Goal: Find specific page/section: Find specific page/section

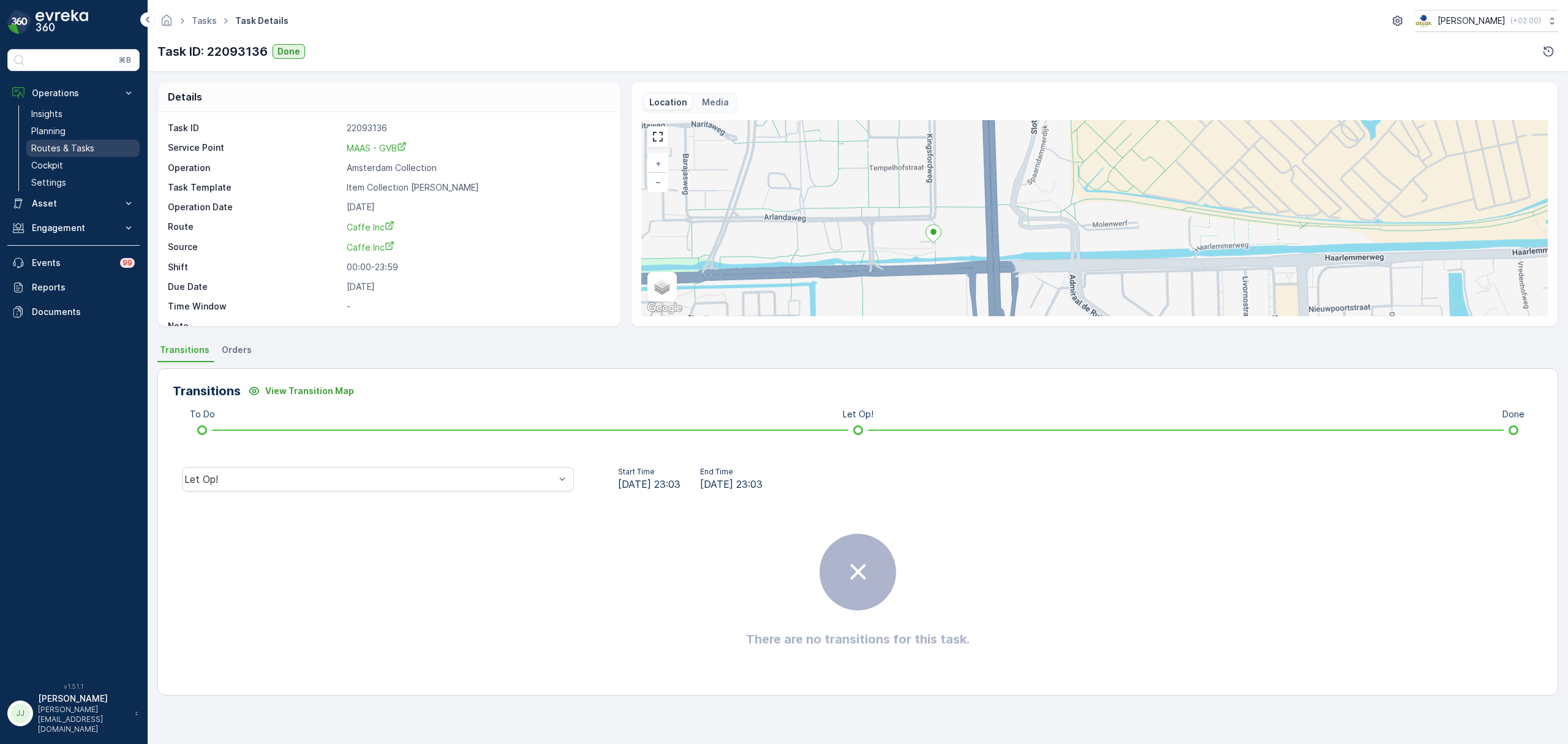
drag, startPoint x: 70, startPoint y: 152, endPoint x: 75, endPoint y: 147, distance: 7.1
click at [70, 152] on p "Routes & Tasks" at bounding box center [62, 149] width 63 height 12
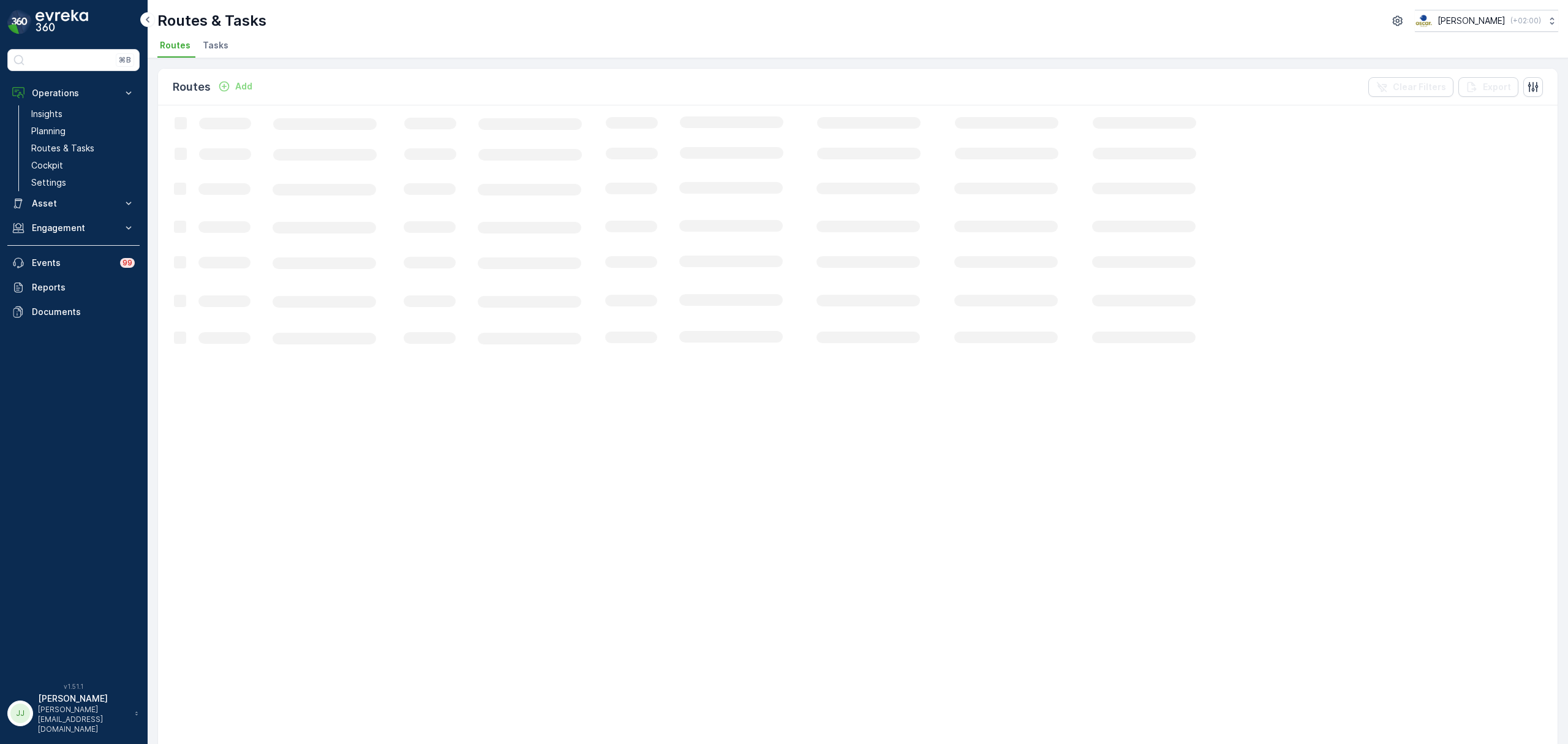
click at [213, 42] on span "Tasks" at bounding box center [215, 45] width 26 height 12
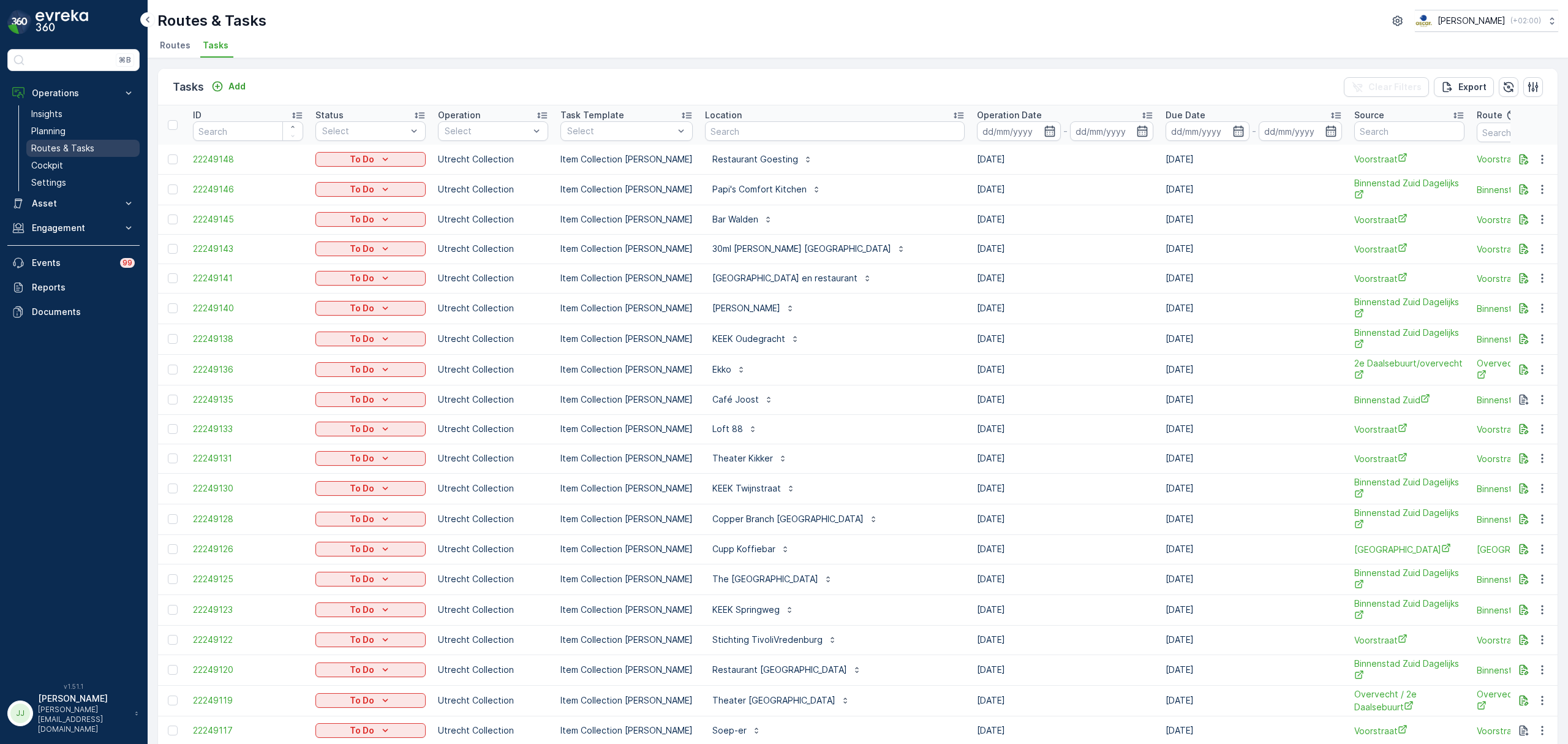
click at [71, 143] on p "Routes & Tasks" at bounding box center [62, 149] width 63 height 12
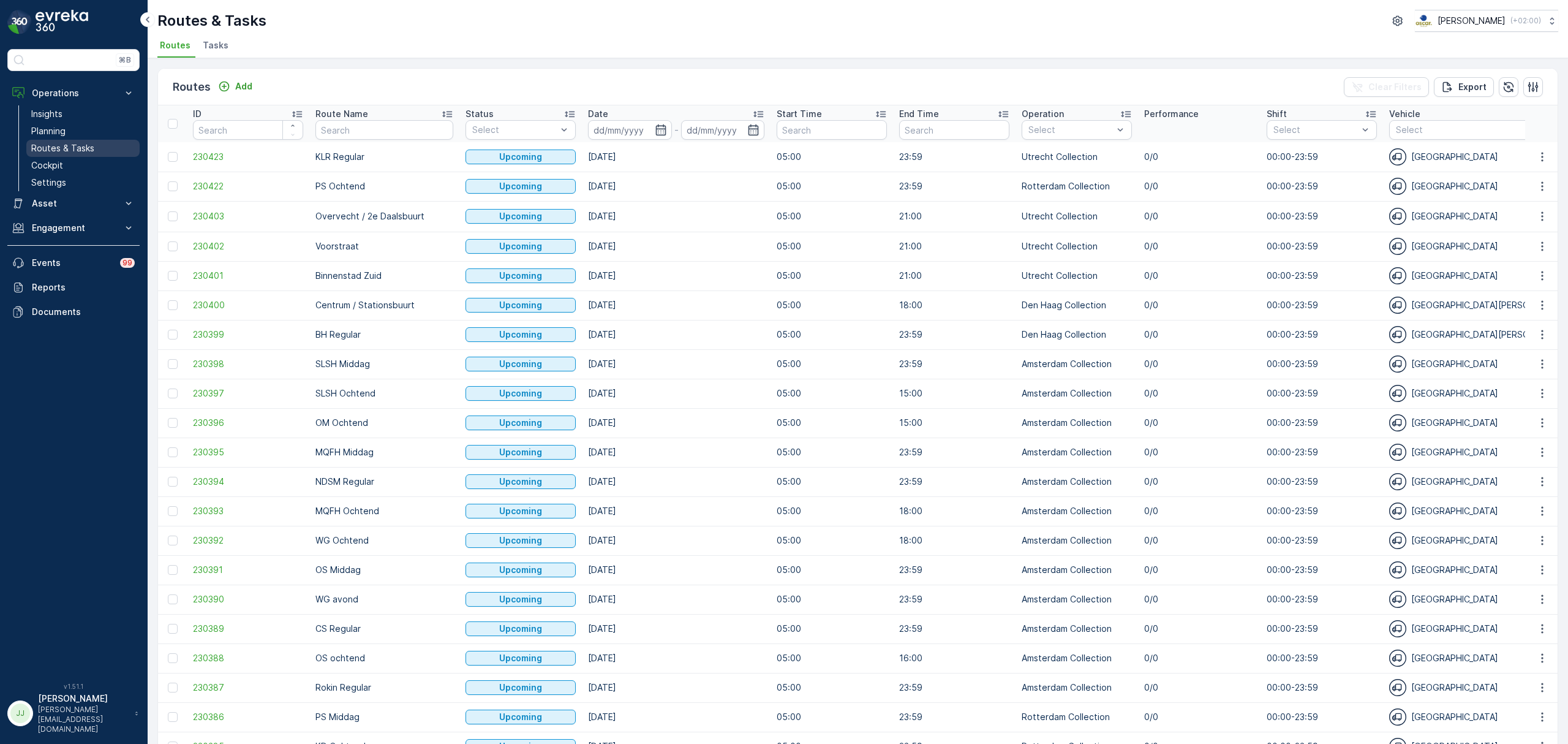
click at [87, 145] on p "Routes & Tasks" at bounding box center [62, 149] width 63 height 12
type input "seenons"
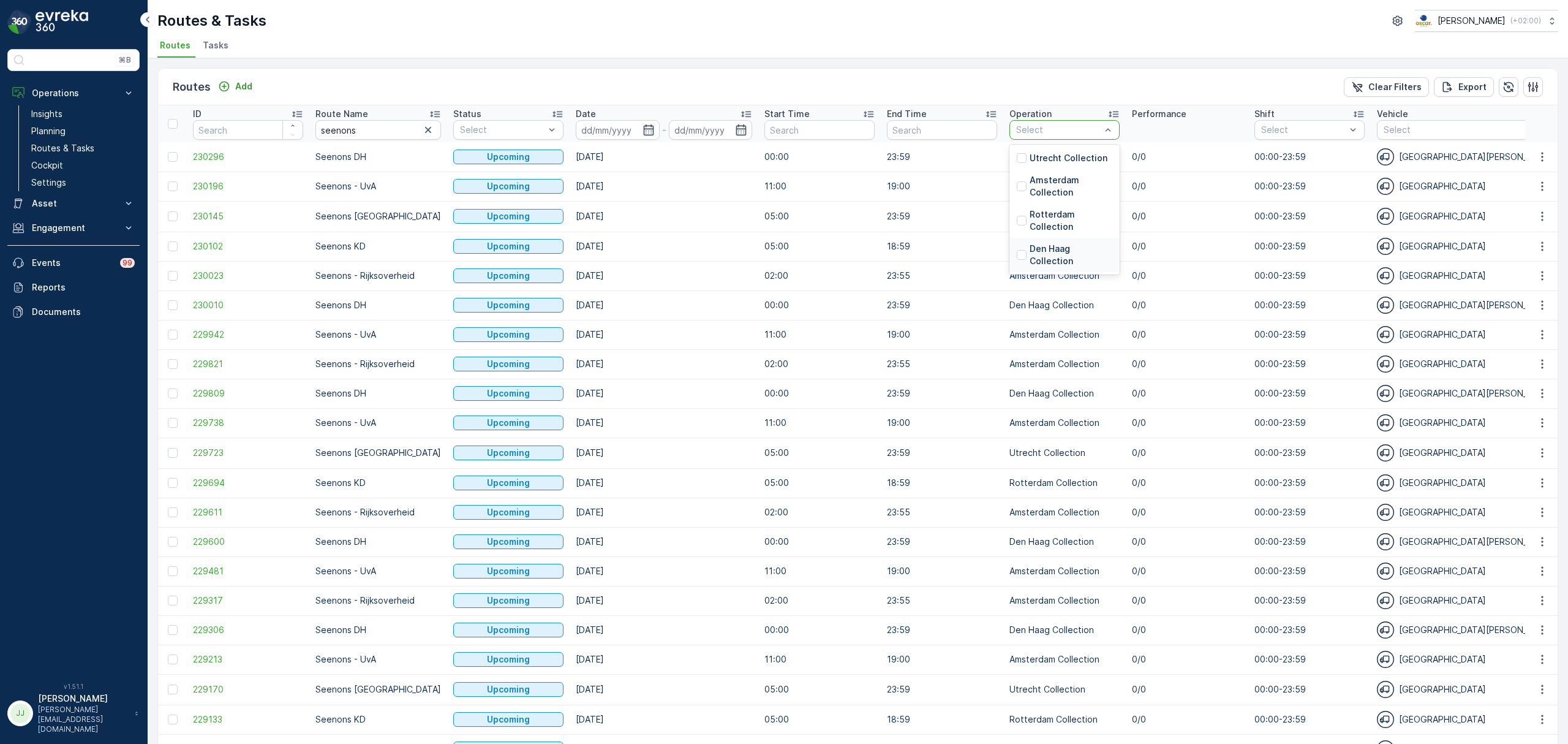
click at [1033, 247] on p "Den Haag Collection" at bounding box center [1071, 255] width 83 height 25
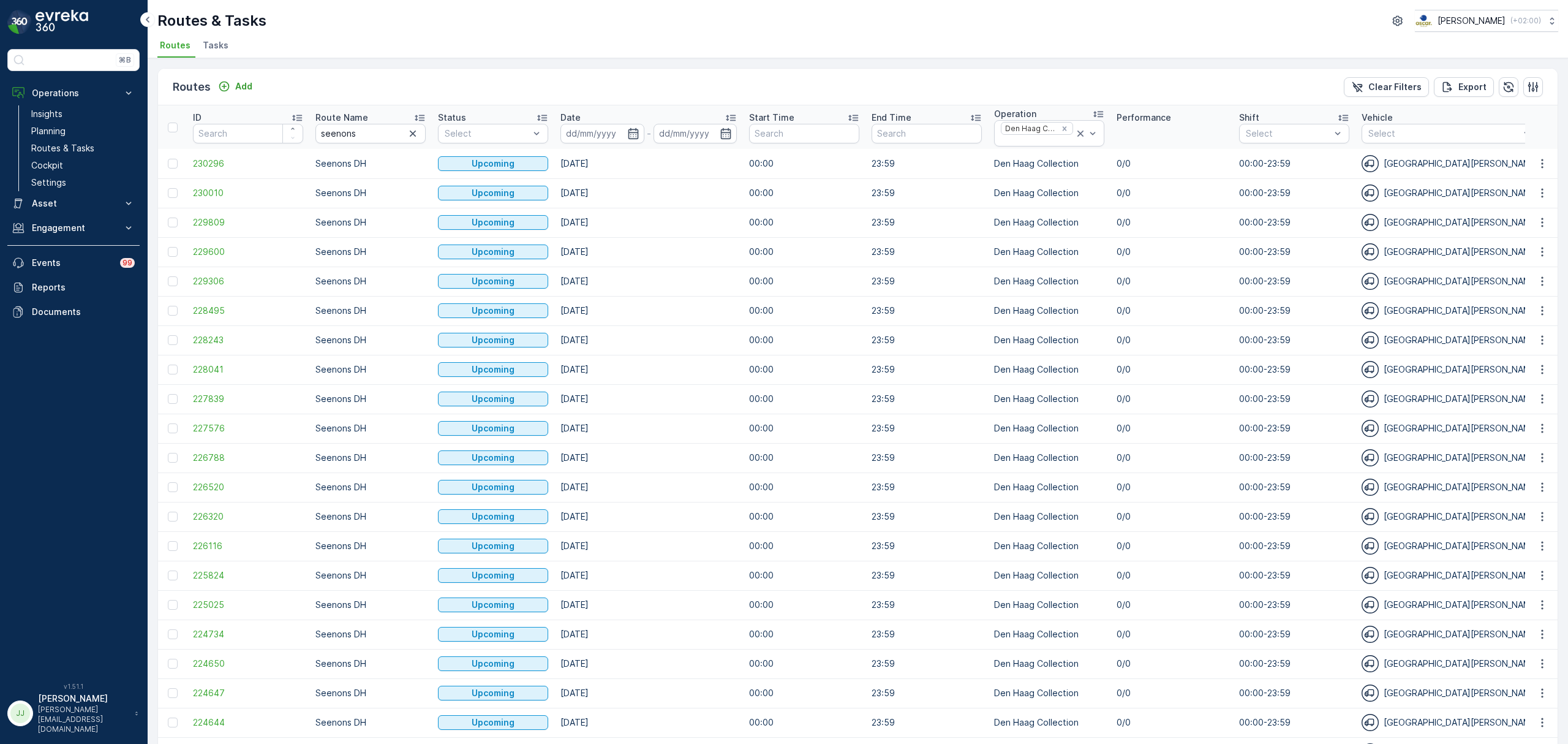
scroll to position [929, 0]
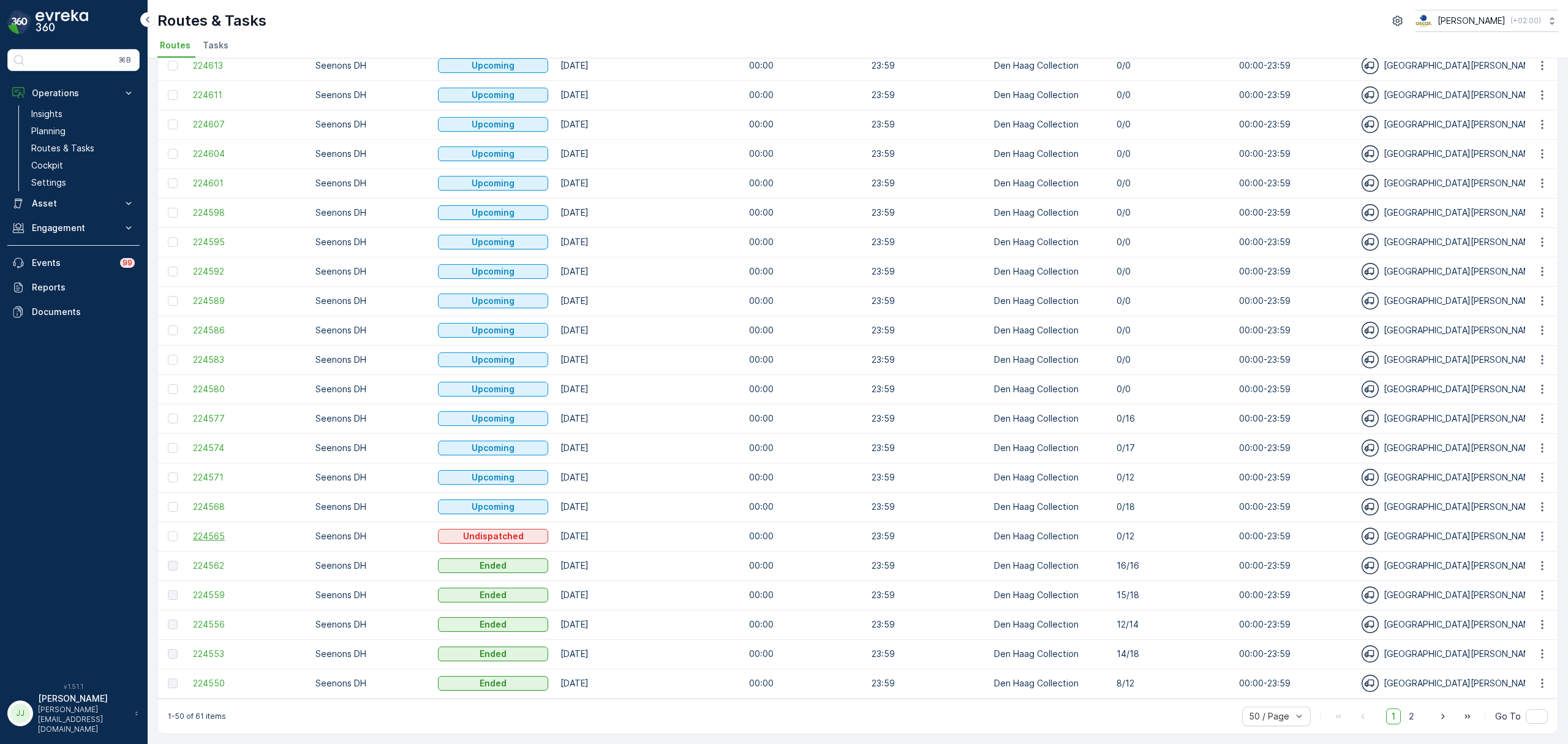
click at [225, 530] on span "224565" at bounding box center [248, 537] width 110 height 12
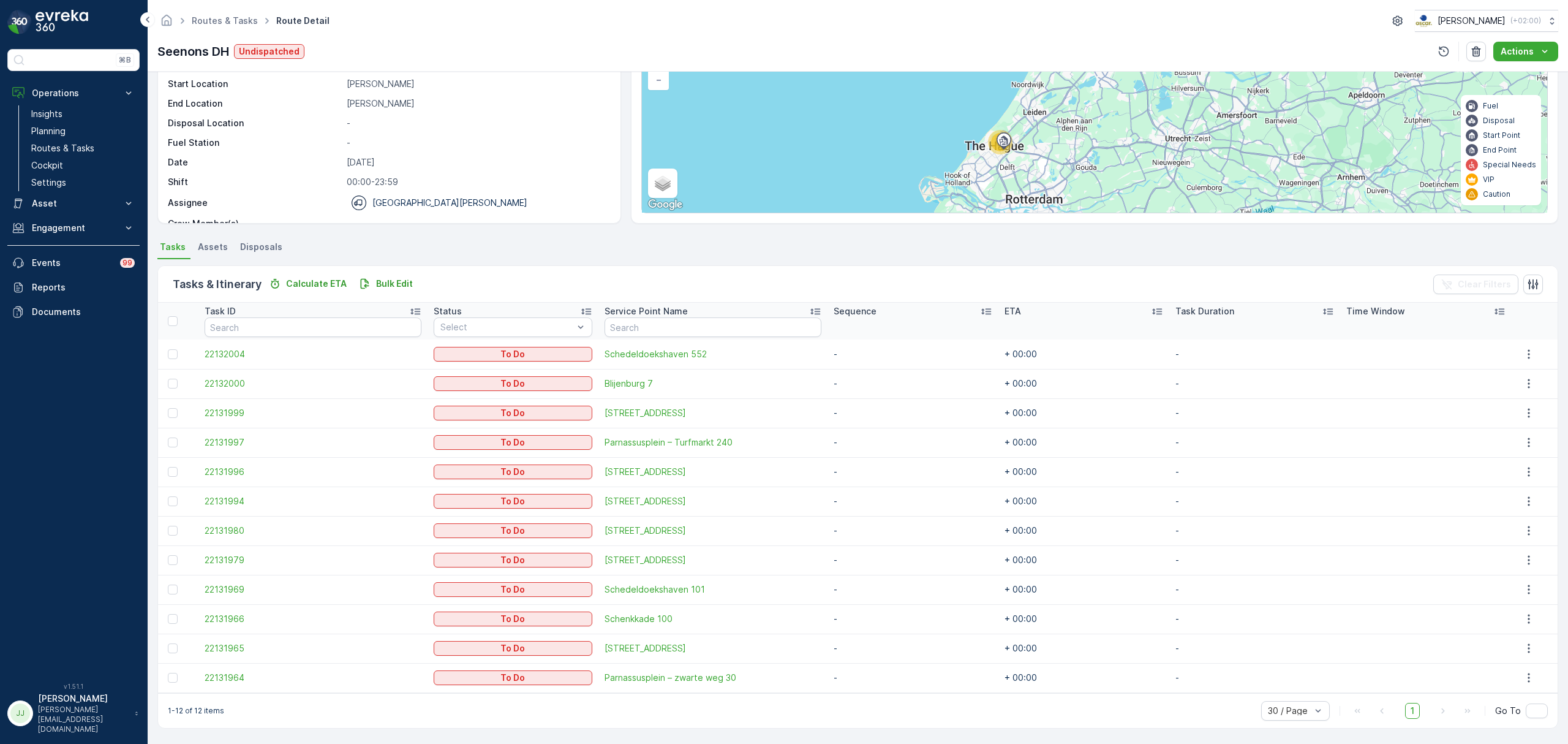
scroll to position [103, 0]
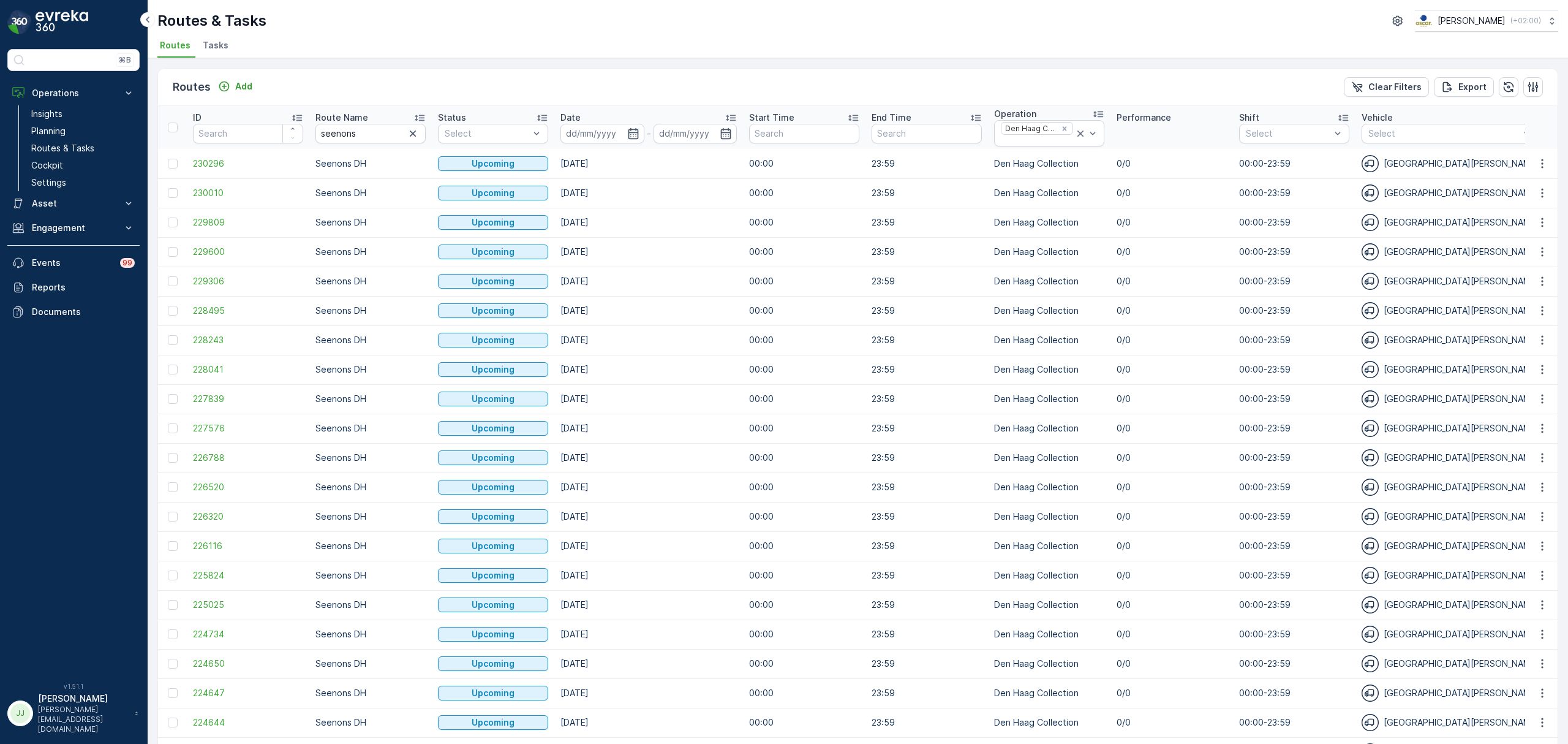
click at [211, 43] on span "Tasks" at bounding box center [215, 45] width 26 height 12
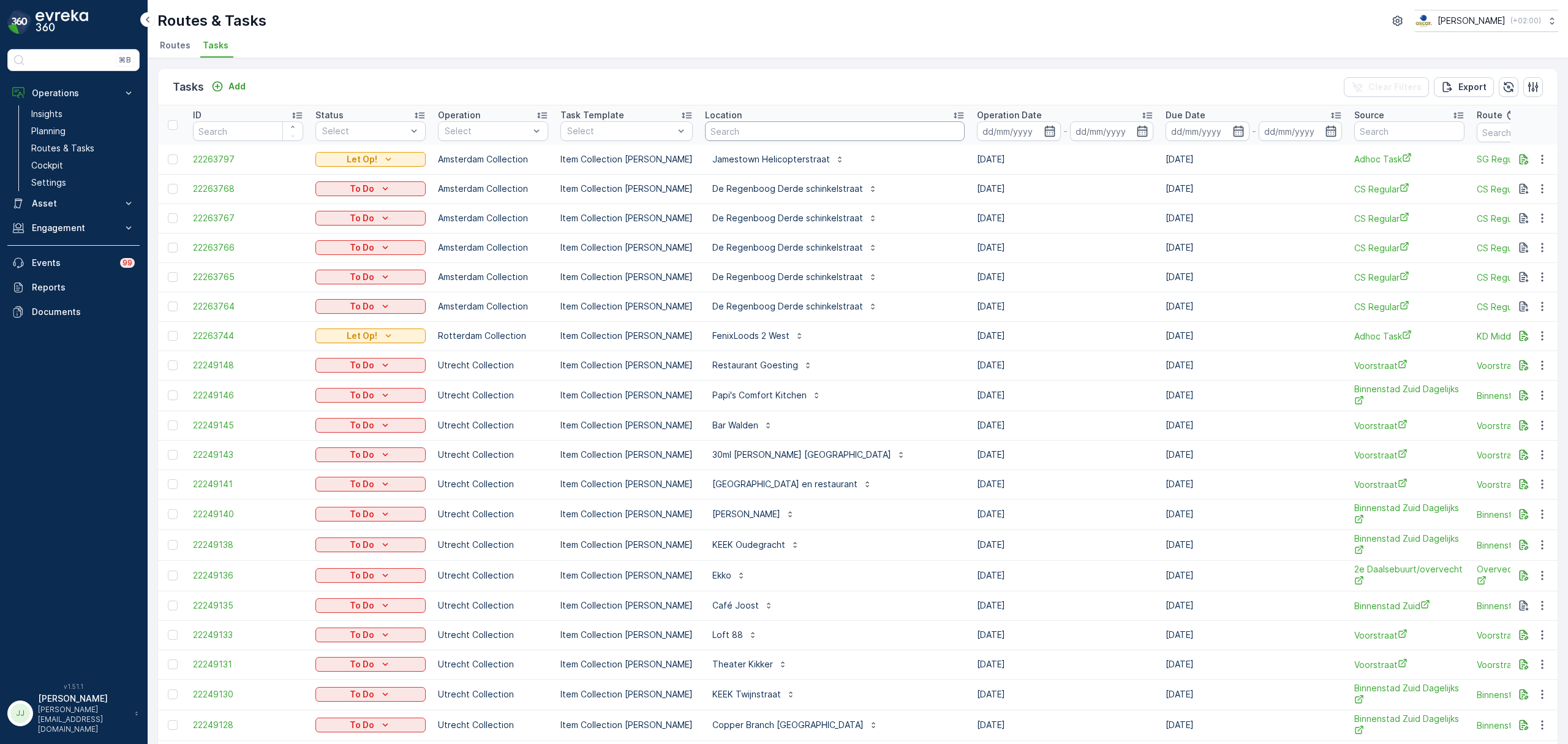
click at [805, 125] on input "text" at bounding box center [835, 131] width 260 height 20
type input "a"
click at [357, 163] on p "Let Op!" at bounding box center [362, 159] width 30 height 12
click at [1520, 160] on icon "button" at bounding box center [1524, 159] width 9 height 11
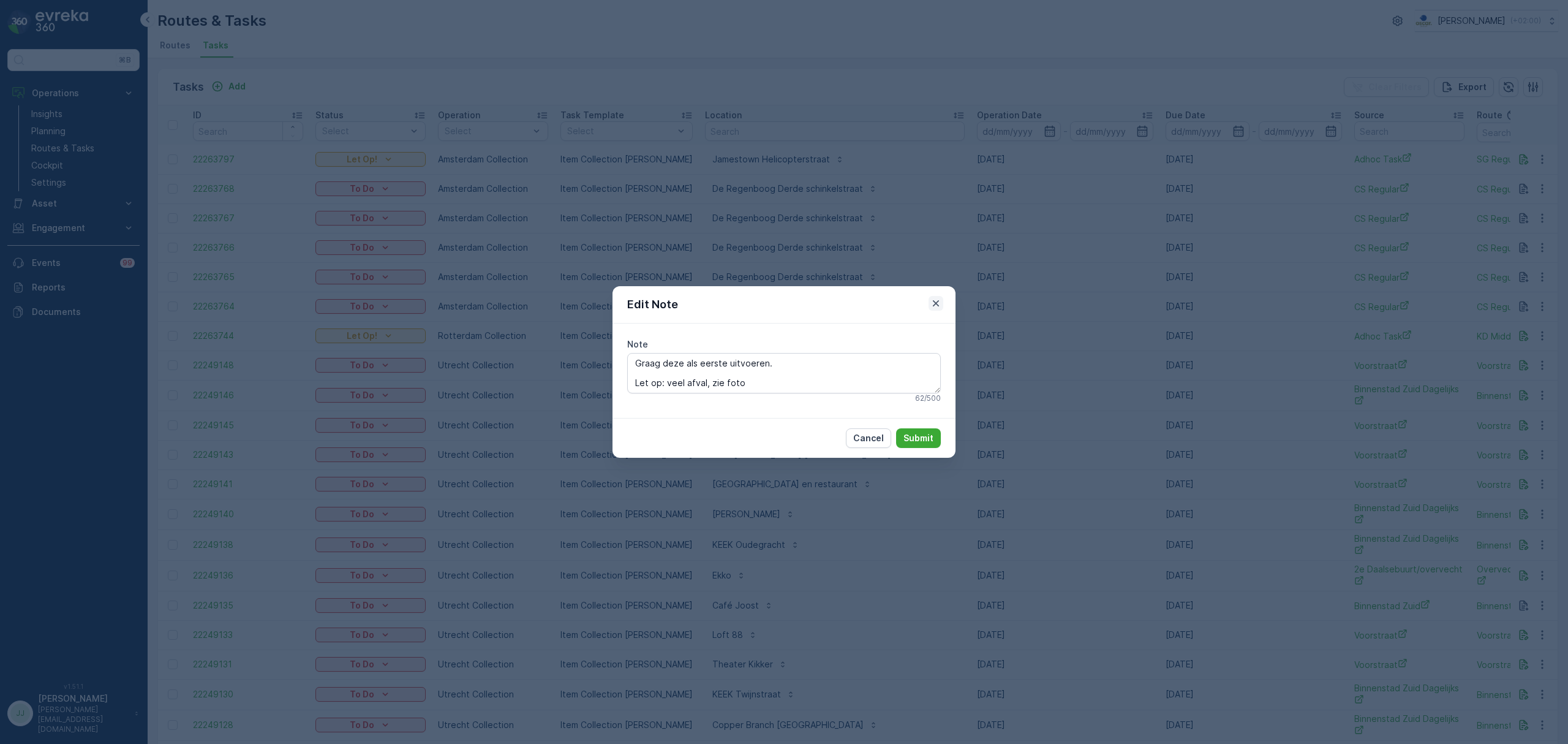
click at [934, 299] on icon "button" at bounding box center [936, 303] width 12 height 12
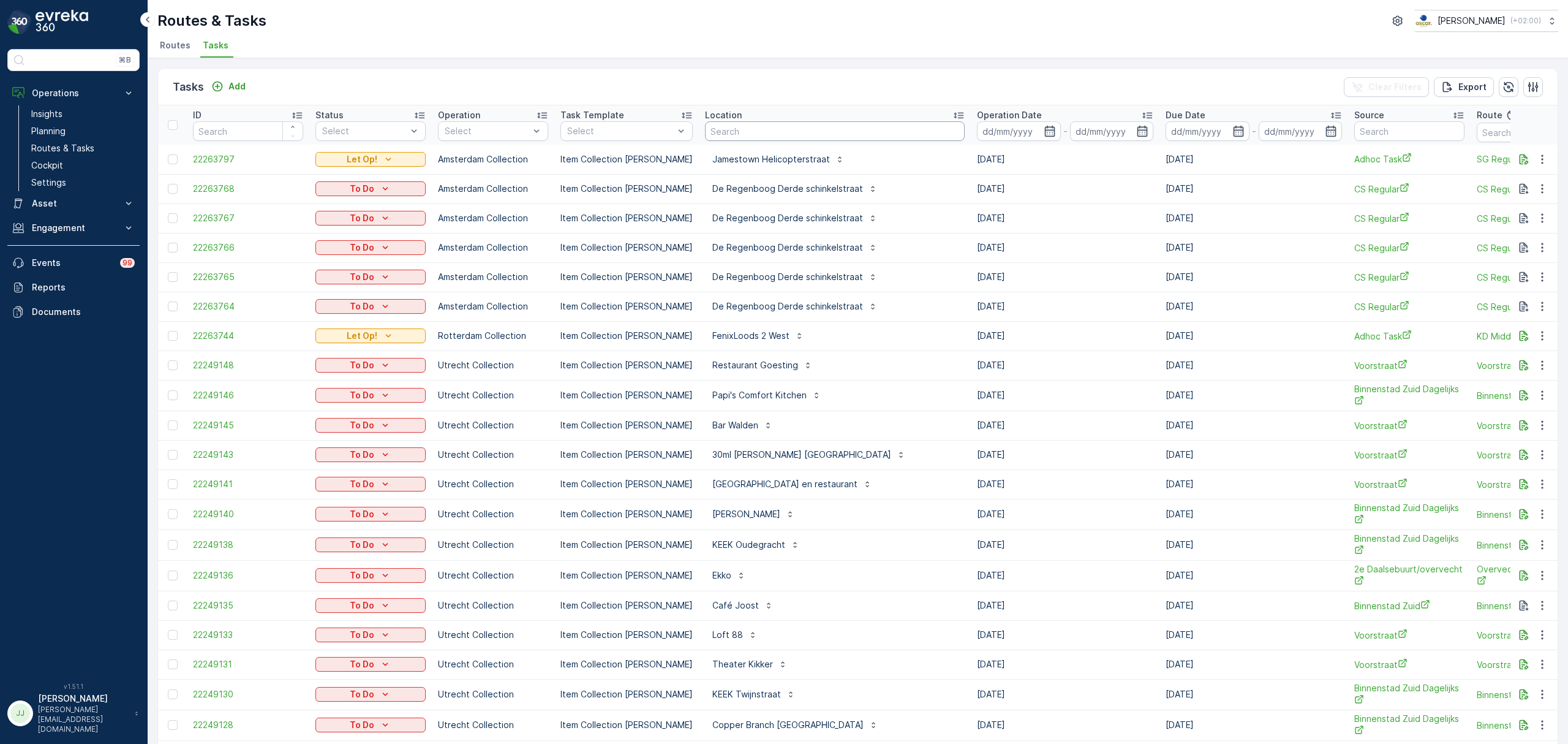
click at [770, 125] on input "text" at bounding box center [835, 131] width 260 height 20
type input "agnieten"
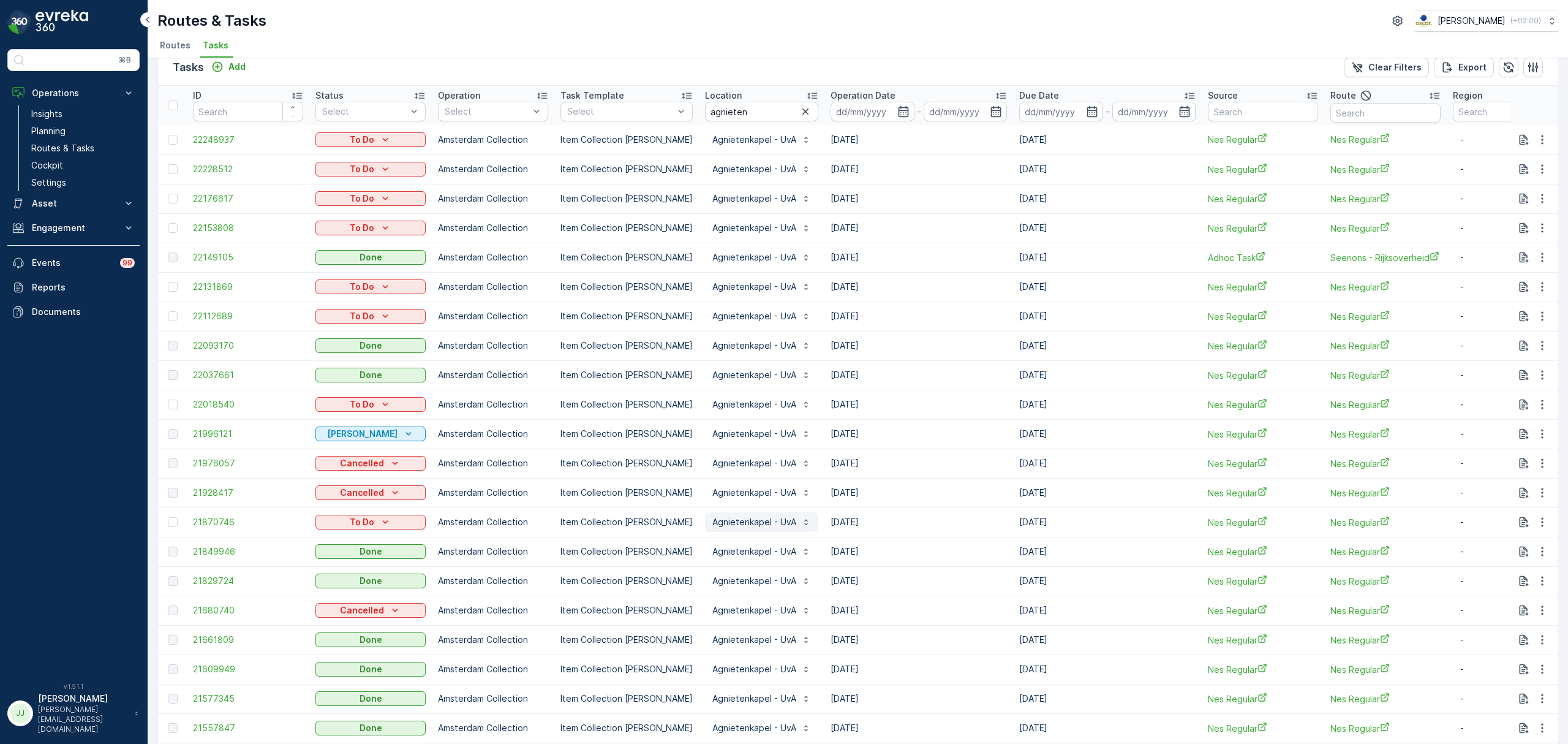
scroll to position [82, 0]
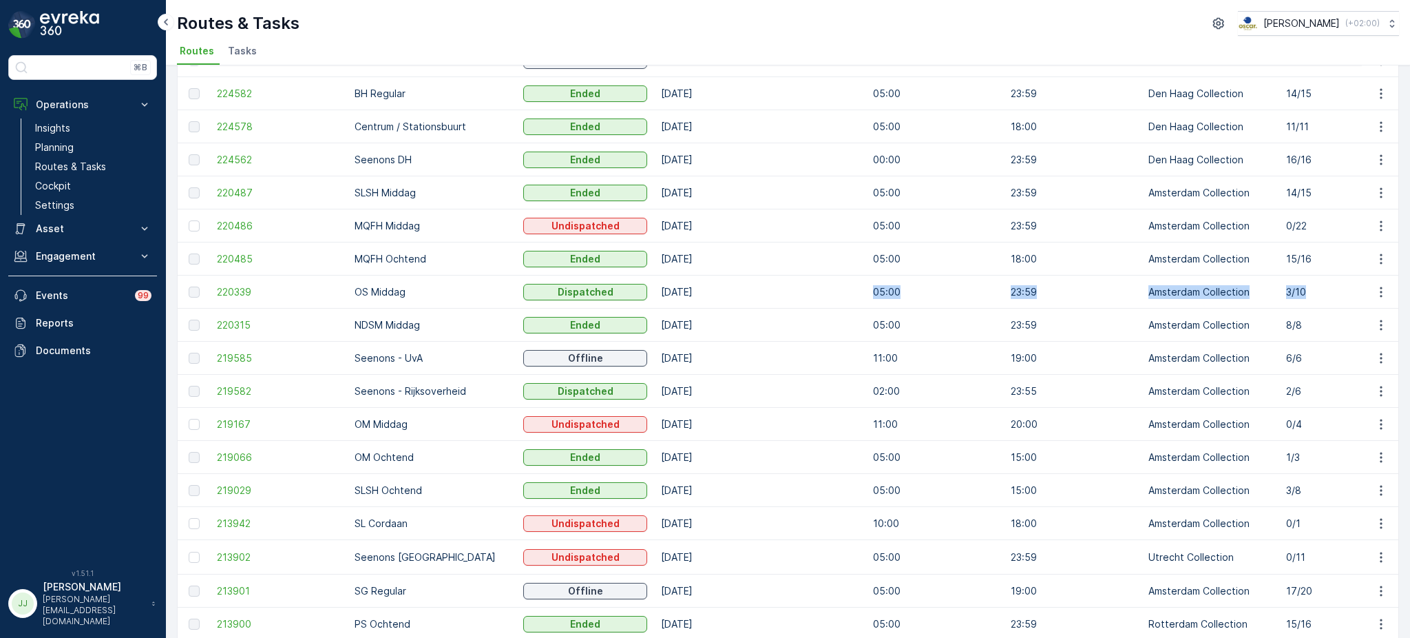
scroll to position [183, 0]
